Goal: Entertainment & Leisure: Consume media (video, audio)

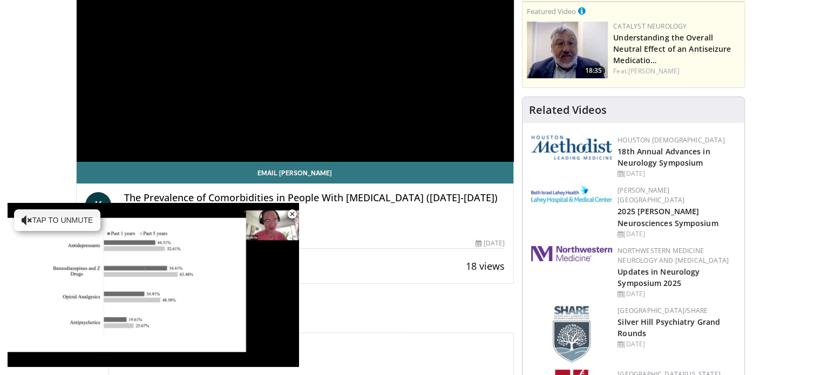
scroll to position [238, 0]
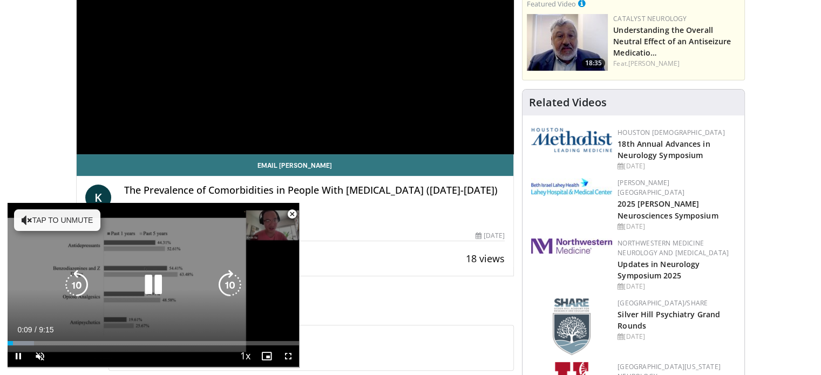
click at [22, 224] on icon "Video Player" at bounding box center [27, 220] width 11 height 11
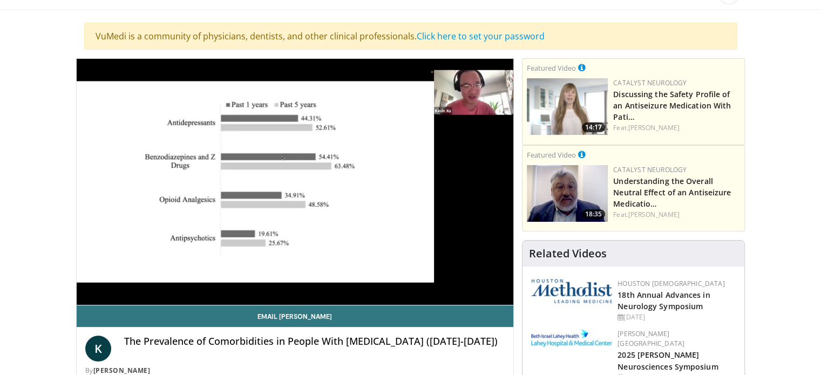
scroll to position [65, 0]
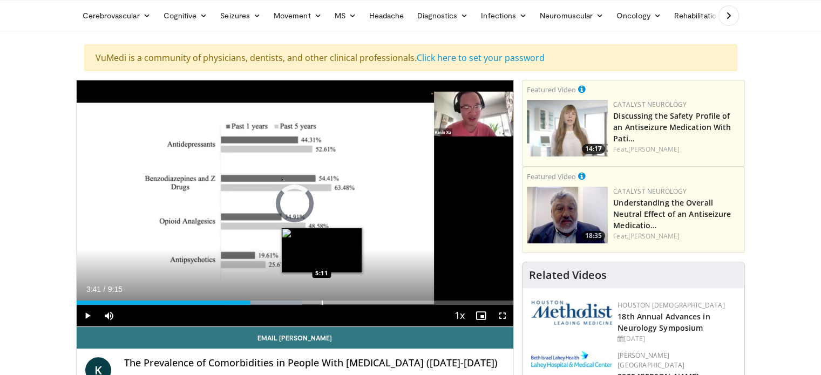
click at [322, 301] on div "Progress Bar" at bounding box center [322, 303] width 1 height 4
